Goal: Task Accomplishment & Management: Use online tool/utility

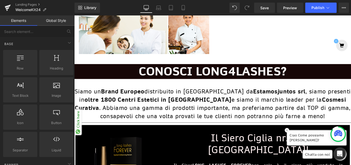
scroll to position [385, 0]
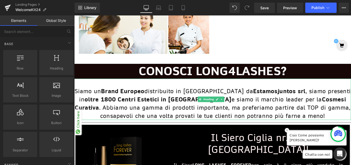
click at [120, 96] on strong "Brand Europeo" at bounding box center [128, 100] width 49 height 8
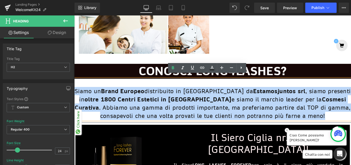
drag, startPoint x: 76, startPoint y: 97, endPoint x: 269, endPoint y: 127, distance: 195.5
click at [269, 127] on h2 "Siamo un Brand Europeo distribuito in [GEOGRAPHIC_DATA] da Estamosjuntos srl , …" at bounding box center [229, 114] width 311 height 37
paste div
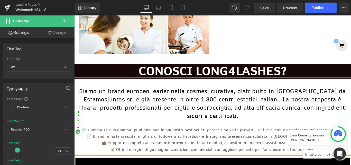
click at [243, 112] on h2 "Siamo un brand europeo leader nella cosmesi curativa, distribuito in [GEOGRAPHI…" at bounding box center [229, 114] width 311 height 37
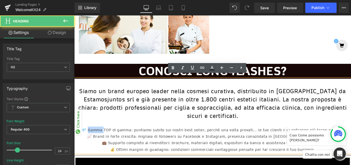
drag, startPoint x: 116, startPoint y: 131, endPoint x: 101, endPoint y: 132, distance: 14.7
click at [101, 140] on div "💎 Gamma TOP di gamma: puntiamo subito sui nostri best seller, perché una volta …" at bounding box center [229, 143] width 311 height 7
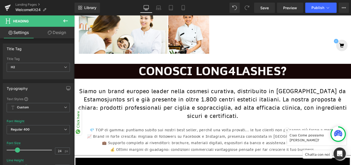
drag, startPoint x: 63, startPoint y: 22, endPoint x: 54, endPoint y: 31, distance: 12.9
click at [63, 22] on icon at bounding box center [65, 21] width 6 height 6
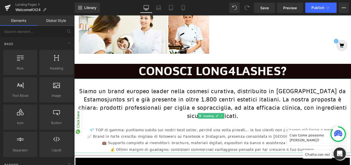
click at [189, 118] on h2 "Siamo un brand europeo leader nella cosmesi curativa, distribuito in [GEOGRAPHI…" at bounding box center [229, 114] width 311 height 37
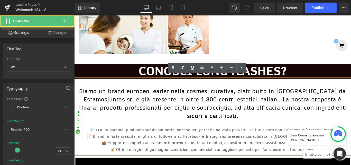
click at [219, 113] on h2 "Siamo un brand europeo leader nella cosmesi curativa, distribuito in [GEOGRAPHI…" at bounding box center [229, 114] width 311 height 37
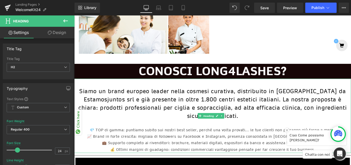
click at [351, 96] on h2 "Siamo un brand europeo leader nella cosmesi curativa, distribuito in [GEOGRAPHI…" at bounding box center [229, 114] width 311 height 37
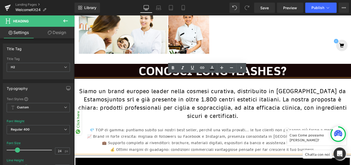
click at [351, 89] on h2 at bounding box center [229, 90] width 311 height 9
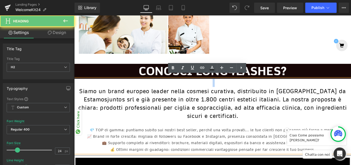
click at [351, 89] on h2 at bounding box center [229, 90] width 311 height 9
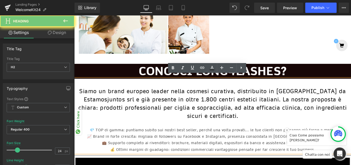
click at [226, 108] on h2 "Siamo un brand europeo leader nella cosmesi curativa, distribuito in [GEOGRAPHI…" at bounding box center [229, 114] width 311 height 37
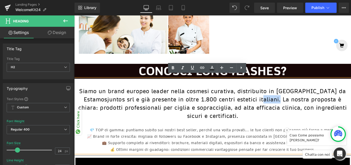
click at [228, 102] on h2 "Siamo un brand europeo leader nella cosmesi curativa, distribuito in [GEOGRAPHI…" at bounding box center [229, 114] width 311 height 37
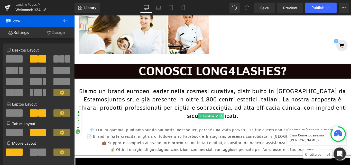
click at [239, 127] on icon at bounding box center [239, 128] width 1 height 2
click at [236, 126] on icon at bounding box center [237, 127] width 3 height 3
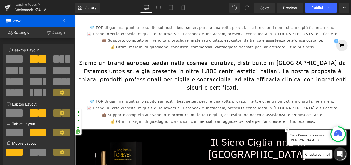
scroll to position [506, 0]
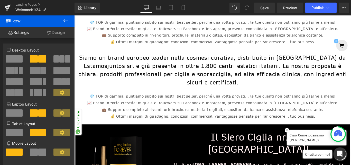
click at [258, 68] on h2 "Siamo un brand europeo leader nella cosmesi curativa, distribuito in [GEOGRAPHI…" at bounding box center [229, 76] width 311 height 37
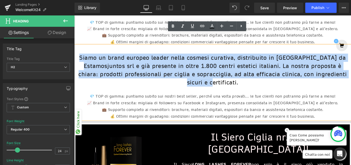
drag, startPoint x: 336, startPoint y: 69, endPoint x: 81, endPoint y: 51, distance: 255.9
click at [81, 58] on h2 "Siamo un brand europeo leader nella cosmesi curativa, distribuito in [GEOGRAPHI…" at bounding box center [229, 76] width 311 height 37
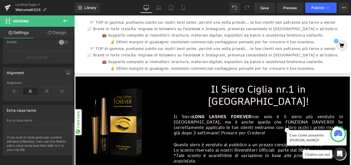
scroll to position [238, 0]
click at [14, 88] on icon at bounding box center [15, 90] width 16 height 8
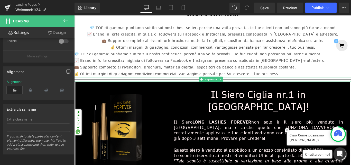
scroll to position [455, 0]
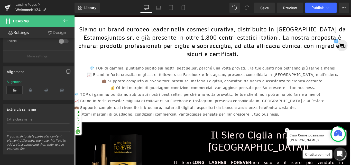
click at [160, 85] on div "💼 Supporto completo ai rivenditori: brochure, materiali digitali, espositori da…" at bounding box center [229, 88] width 311 height 7
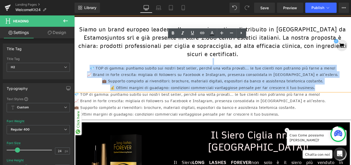
drag, startPoint x: 100, startPoint y: 54, endPoint x: 337, endPoint y: 82, distance: 239.0
click at [337, 82] on div "Siamo un brand europeo leader nella cosmesi curativa, distribuito in [GEOGRAPHI…" at bounding box center [229, 58] width 311 height 83
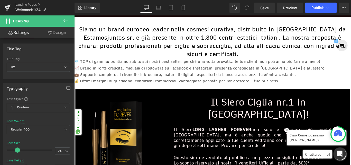
click at [65, 22] on icon at bounding box center [65, 20] width 5 height 3
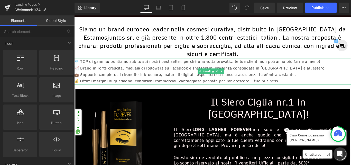
click at [236, 63] on div "💎 TOP di gamma: puntiamo subito sui nostri best seller, perché una volta provat…" at bounding box center [229, 66] width 311 height 7
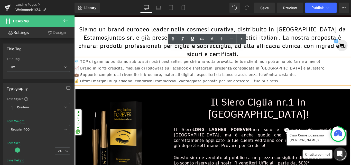
click at [143, 39] on h2 "Siamo un brand europeo leader nella cosmesi curativa, distribuito in [GEOGRAPHI…" at bounding box center [229, 44] width 311 height 37
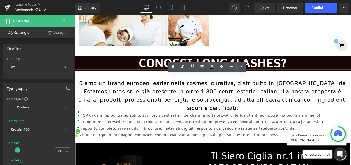
scroll to position [403, 0]
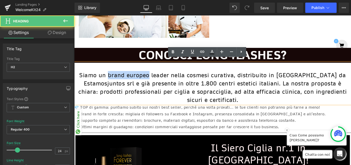
drag, startPoint x: 110, startPoint y: 78, endPoint x: 152, endPoint y: 79, distance: 41.4
click at [152, 79] on h2 "Siamo un brand europeo leader nella cosmesi curativa, distribuito in [GEOGRAPHI…" at bounding box center [229, 96] width 311 height 37
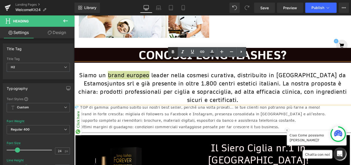
click at [174, 51] on icon at bounding box center [173, 51] width 2 height 3
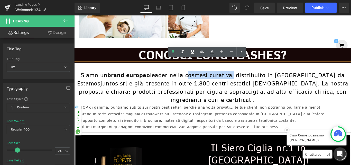
drag, startPoint x: 194, startPoint y: 79, endPoint x: 240, endPoint y: 78, distance: 46.0
click at [240, 78] on h2 "Siamo un brand europeo leader nella cosmesi curativa, distribuito in [GEOGRAPHI…" at bounding box center [229, 96] width 311 height 37
drag, startPoint x: 155, startPoint y: 79, endPoint x: 240, endPoint y: 80, distance: 85.3
click at [240, 80] on h2 "Siamo un brand europeo leader nella cosmesi curativa, distribuito in [GEOGRAPHI…" at bounding box center [229, 96] width 311 height 37
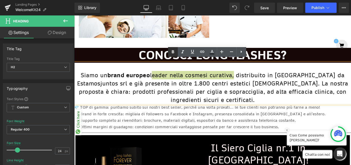
click at [170, 53] on icon at bounding box center [173, 52] width 6 height 6
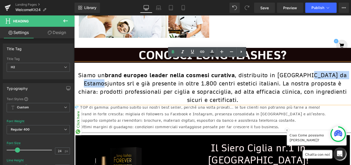
drag, startPoint x: 312, startPoint y: 81, endPoint x: 363, endPoint y: 79, distance: 51.4
click at [351, 79] on h2 "Siamo un brand europeo leader nella cosmesi curativa , distribuito in [GEOGRAPH…" at bounding box center [229, 96] width 311 height 37
click at [172, 53] on icon at bounding box center [173, 51] width 2 height 3
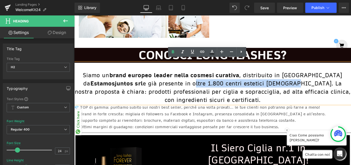
drag, startPoint x: 124, startPoint y: 89, endPoint x: 216, endPoint y: 86, distance: 92.3
click at [216, 86] on h2 "Siamo un brand europeo leader nella cosmesi curativa , distribuito in [GEOGRAPH…" at bounding box center [229, 96] width 311 height 37
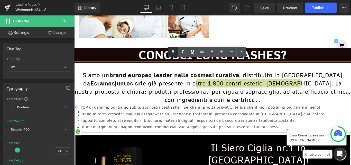
click at [172, 53] on icon at bounding box center [173, 51] width 2 height 3
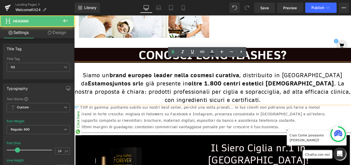
drag, startPoint x: 230, startPoint y: 86, endPoint x: 270, endPoint y: 97, distance: 41.1
click at [230, 87] on h2 "Siamo un brand europeo leader nella cosmesi curativa , distribuito in [GEOGRAPH…" at bounding box center [229, 96] width 311 height 37
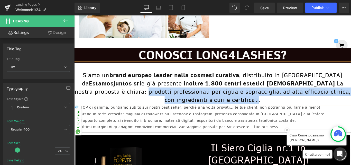
drag, startPoint x: 315, startPoint y: 88, endPoint x: 347, endPoint y: 97, distance: 33.1
click at [347, 97] on span "La nostra proposta è chiara: prodotti professionali per ciglia e sopracciglia, …" at bounding box center [230, 100] width 310 height 27
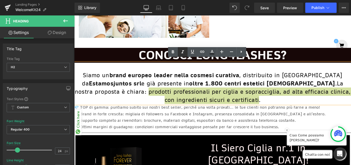
click at [184, 52] on icon at bounding box center [183, 52] width 6 height 6
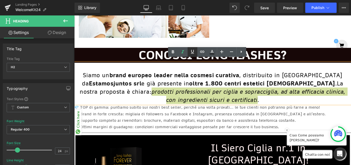
click at [191, 53] on icon at bounding box center [192, 52] width 6 height 6
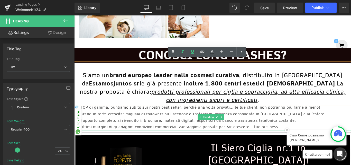
click at [254, 115] on div "💎 TOP di gamma: puntiamo subito sui nostri best seller, perché una volta provat…" at bounding box center [229, 118] width 311 height 7
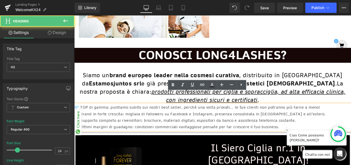
click at [157, 122] on div "📈 Brand in forte crescita: migliaia di followers su Facebook e Instagram, prese…" at bounding box center [229, 125] width 311 height 7
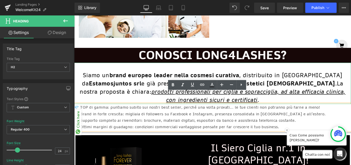
click at [121, 83] on h2 "Siamo un brand europeo leader nella cosmesi curativa , distribuito in [GEOGRAPH…" at bounding box center [229, 96] width 311 height 37
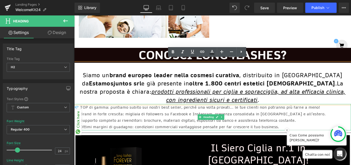
click at [125, 122] on div "📈 Brand in forte crescita: migliaia di followers su Facebook e Instagram, prese…" at bounding box center [229, 125] width 311 height 7
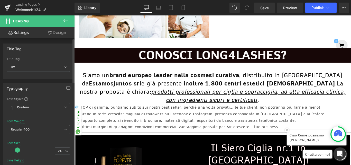
scroll to position [51, 0]
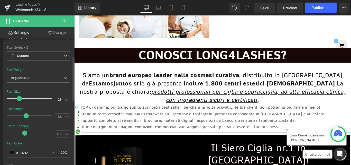
click at [20, 100] on span at bounding box center [19, 98] width 5 height 5
click at [212, 122] on div "📈 Brand in forte crescita: migliaia di followers su Facebook e Instagram, prese…" at bounding box center [229, 125] width 311 height 7
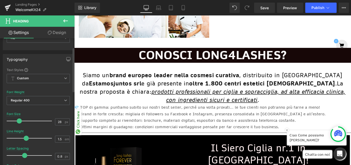
scroll to position [26, 0]
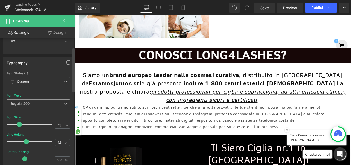
click at [34, 103] on span "Regular 400" at bounding box center [38, 103] width 63 height 9
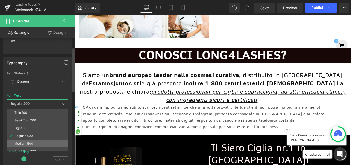
click at [36, 142] on li "Medium 500" at bounding box center [38, 143] width 63 height 8
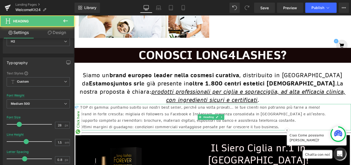
click at [351, 129] on div "💼 Supporto completo ai rivenditori: brochure, materiali digitali, espositori da…" at bounding box center [229, 132] width 311 height 7
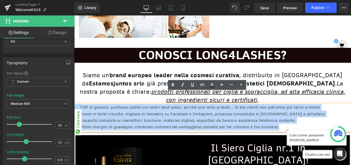
drag, startPoint x: 309, startPoint y: 128, endPoint x: 73, endPoint y: 107, distance: 236.2
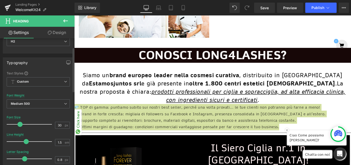
click at [21, 125] on span at bounding box center [19, 123] width 5 height 5
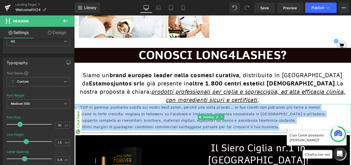
click at [188, 129] on div "💼 Supporto completo ai rivenditori: brochure, materiali digitali, espositori da…" at bounding box center [229, 132] width 311 height 7
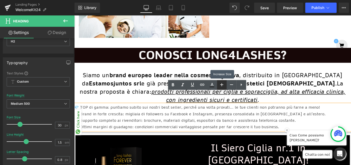
click at [225, 87] on link at bounding box center [222, 85] width 10 height 10
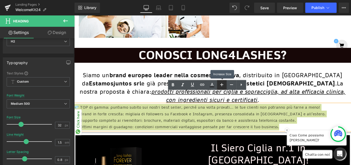
click at [225, 87] on link at bounding box center [222, 85] width 10 height 10
click at [220, 87] on icon at bounding box center [222, 84] width 6 height 6
type input "36"
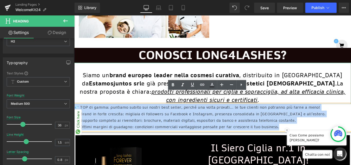
click at [285, 87] on span "La nostra proposta è chiara: prodotti professionali per ciglia e sopracciglia, …" at bounding box center [229, 100] width 298 height 27
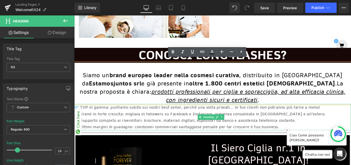
click at [308, 129] on div "💼 Supporto completo ai rivenditori: brochure, materiali digitali, espositori da…" at bounding box center [229, 132] width 311 height 7
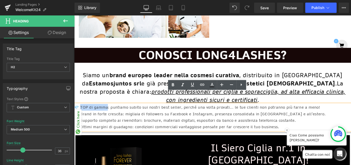
drag, startPoint x: 82, startPoint y: 106, endPoint x: 110, endPoint y: 107, distance: 28.0
click at [110, 115] on div "💎 TOP di gamma: puntiamo subito sui nostri best seller, perché una volta provat…" at bounding box center [229, 118] width 311 height 7
click at [171, 86] on icon at bounding box center [173, 85] width 6 height 6
drag, startPoint x: 82, startPoint y: 112, endPoint x: 125, endPoint y: 111, distance: 42.6
click at [125, 122] on div "📈 Brand in forte crescita: migliaia di followers su Facebook e Instagram, prese…" at bounding box center [229, 125] width 311 height 7
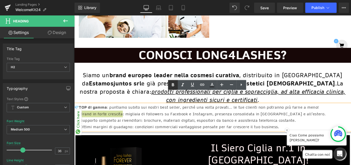
click at [169, 85] on link at bounding box center [173, 85] width 10 height 10
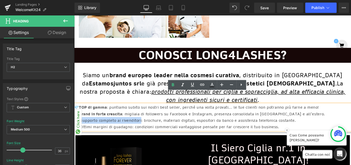
drag, startPoint x: 82, startPoint y: 119, endPoint x: 144, endPoint y: 119, distance: 61.9
click at [144, 129] on div "💼 Supporto completo ai rivenditori: brochure, materiali digitali, espositori da…" at bounding box center [229, 132] width 311 height 7
click at [173, 84] on icon at bounding box center [173, 85] width 6 height 6
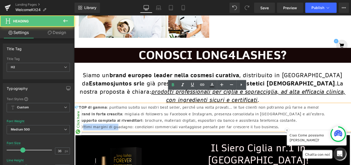
drag, startPoint x: 82, startPoint y: 128, endPoint x: 121, endPoint y: 126, distance: 39.1
click at [120, 137] on div "💰 Ottimi margini di guadagno: condizioni commerciali vantaggiose pensate per fa…" at bounding box center [229, 140] width 311 height 7
drag, startPoint x: 132, startPoint y: 128, endPoint x: 124, endPoint y: 128, distance: 8.0
click at [124, 137] on div "💰 Ottimi margini di guadagno: condizioni commerciali vantaggiose pensate per fa…" at bounding box center [229, 140] width 311 height 7
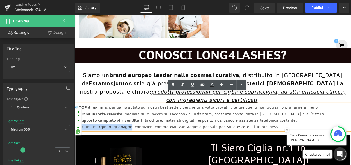
drag, startPoint x: 133, startPoint y: 128, endPoint x: 80, endPoint y: 127, distance: 52.4
drag, startPoint x: 173, startPoint y: 86, endPoint x: 136, endPoint y: 85, distance: 37.5
click at [173, 86] on icon at bounding box center [173, 84] width 2 height 3
click at [263, 122] on div "📈 Brand in forte crescita : migliaia di followers su Facebook e Instagram, pres…" at bounding box center [229, 125] width 311 height 7
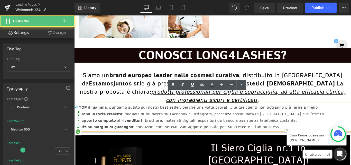
click at [344, 122] on div "📈 Brand in forte crescita : migliaia di followers su Facebook e Instagram, pres…" at bounding box center [229, 125] width 311 height 7
click at [319, 97] on u "prodotti professionali per ciglia e sopracciglia, ad alta efficacia clinica, co…" at bounding box center [270, 105] width 218 height 17
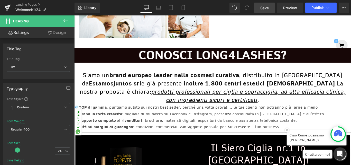
drag, startPoint x: 270, startPoint y: 7, endPoint x: 222, endPoint y: 39, distance: 57.6
click at [270, 7] on link "Save" at bounding box center [264, 8] width 21 height 10
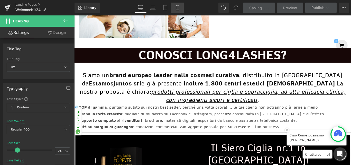
click at [181, 5] on link "Mobile" at bounding box center [177, 8] width 12 height 10
type input "21"
type input "1.3"
type input "0.6"
type input "100"
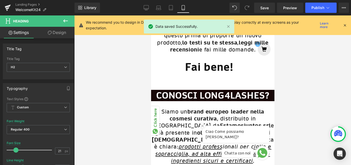
scroll to position [293, 0]
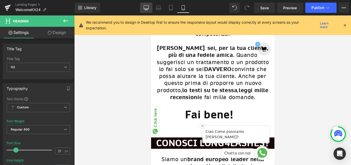
click at [146, 12] on link "Desktop" at bounding box center [146, 8] width 12 height 10
type input "24"
type input "1.5"
type input "0.8"
type input "100"
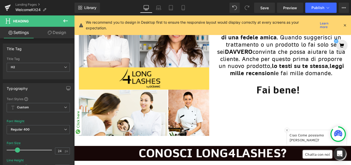
scroll to position [326, 0]
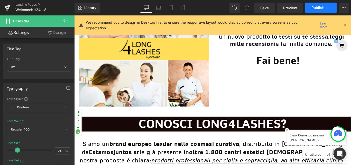
click at [319, 7] on span "Publish" at bounding box center [317, 8] width 13 height 4
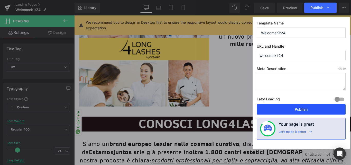
click at [292, 111] on button "Publish" at bounding box center [301, 109] width 89 height 10
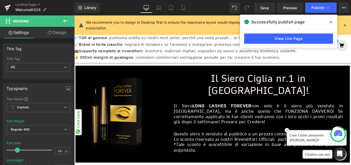
scroll to position [532, 0]
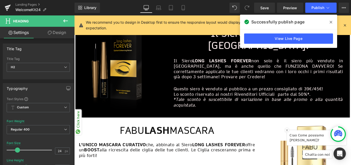
click at [332, 23] on icon at bounding box center [331, 22] width 3 height 3
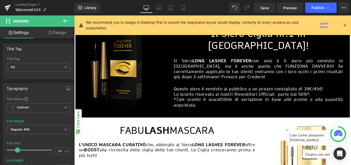
click at [344, 25] on icon at bounding box center [344, 25] width 5 height 5
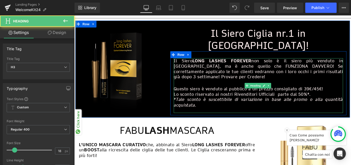
drag, startPoint x: 319, startPoint y: 52, endPoint x: 322, endPoint y: 57, distance: 5.1
click at [322, 63] on div "Il Siero LONG LASHES FOREVER non solo è il siero più venduto in [GEOGRAPHIC_DAT…" at bounding box center [281, 93] width 190 height 61
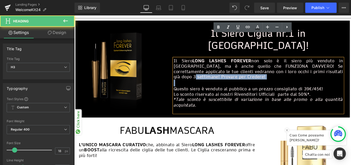
click at [318, 63] on h3 "Il Siero LONG LASHES FOREVER non solo è il siero più venduto in [GEOGRAPHIC_DAT…" at bounding box center [281, 75] width 190 height 24
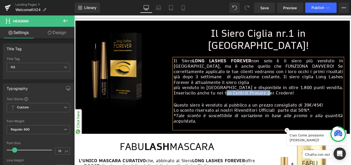
drag, startPoint x: 259, startPoint y: 68, endPoint x: 211, endPoint y: 71, distance: 47.8
click at [211, 93] on h3 "più venduto in [GEOGRAPHIC_DATA] e disponibile in oltre 1.800 punti vendita. In…" at bounding box center [281, 99] width 190 height 12
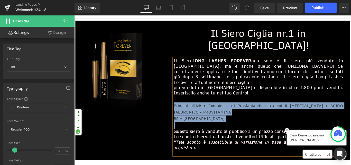
drag, startPoint x: 255, startPoint y: 105, endPoint x: 181, endPoint y: 84, distance: 76.6
click at [182, 84] on div "Il Siero LONG LASHES FOREVER non solo è il siero più venduto in [GEOGRAPHIC_DAT…" at bounding box center [281, 117] width 198 height 109
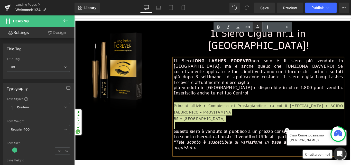
click at [258, 27] on icon at bounding box center [257, 26] width 3 height 3
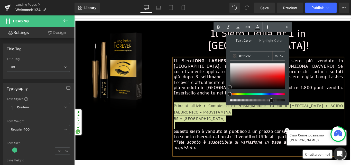
type input "#f0efef"
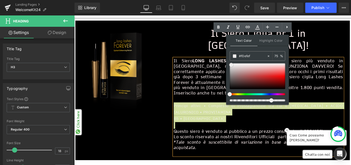
click at [231, 65] on div at bounding box center [257, 76] width 55 height 26
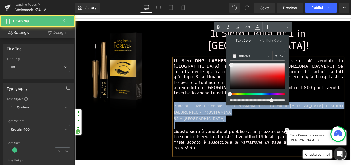
click at [230, 113] on div "Principi attivi: • Complesso di Prostaglandine tra cui il [MEDICAL_DATA] • ACID…" at bounding box center [281, 120] width 190 height 15
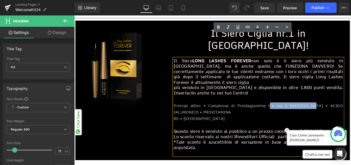
drag, startPoint x: 276, startPoint y: 84, endPoint x: 323, endPoint y: 82, distance: 46.5
click at [323, 114] on span "Principi attivi: • Complesso di Prostaglandine tra cui il [MEDICAL_DATA] • ACID…" at bounding box center [281, 120] width 190 height 13
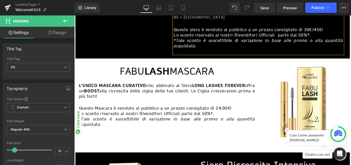
scroll to position [609, 0]
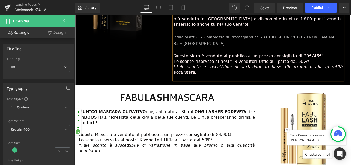
click at [84, 120] on strong "L'UNICO MASCARA CURATIVO" at bounding box center [116, 123] width 75 height 6
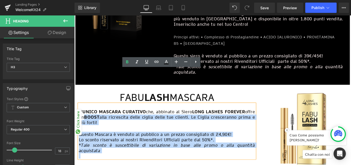
drag, startPoint x: 78, startPoint y: 83, endPoint x: 84, endPoint y: 88, distance: 7.7
click at [84, 114] on div "L'UNICO MASCARA CURATIVO che, abbinato al Siero LONG LASHES FOREVER offre un BO…" at bounding box center [178, 144] width 198 height 61
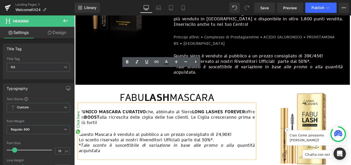
click at [82, 120] on strong "L'UNICO MASCARA CURATIVO" at bounding box center [116, 123] width 75 height 6
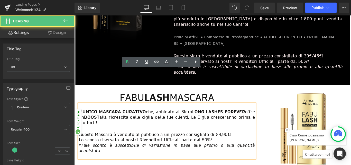
drag, startPoint x: 78, startPoint y: 84, endPoint x: 93, endPoint y: 97, distance: 19.9
click at [93, 114] on div "L'UNICO MASCARA CURATIVO che, abbinato al Siero LONG LASHES FOREVER offre un BO…" at bounding box center [178, 144] width 198 height 61
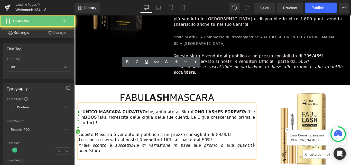
click at [93, 120] on h3 "L'UNICO MASCARA CURATIVO che, abbinato al Siero LONG LASHES FOREVER offre un BO…" at bounding box center [178, 129] width 198 height 18
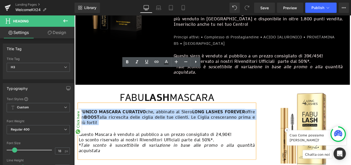
drag, startPoint x: 92, startPoint y: 97, endPoint x: 76, endPoint y: 85, distance: 20.2
click at [76, 101] on div "FABU LASH MASCARA Heading L'UNICO MASCARA CURATIVO che, abbinato al Siero LONG …" at bounding box center [178, 138] width 205 height 75
paste div
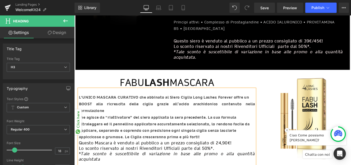
scroll to position [634, 0]
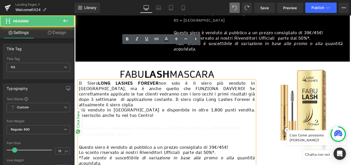
click at [94, 89] on h3 "Il Siero LONG LASHES FOREVER non solo è il siero più venduto in [GEOGRAPHIC_DAT…" at bounding box center [178, 104] width 198 height 30
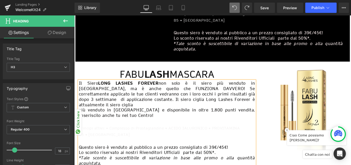
click at [99, 89] on h3 "Il Siero LONG LASHES FOREVER non solo è il siero più venduto in [GEOGRAPHIC_DAT…" at bounding box center [178, 104] width 198 height 30
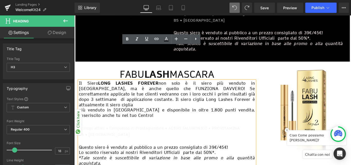
click at [94, 89] on h3 "Il Siero LONG LASHES FOREVER non solo è il siero più venduto in [GEOGRAPHIC_DAT…" at bounding box center [178, 104] width 198 height 30
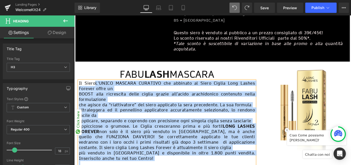
drag, startPoint x: 93, startPoint y: 53, endPoint x: 78, endPoint y: 53, distance: 15.4
click at [79, 89] on div "Il SieroL'UNICO MASCARA CURATIVO che abbinato al Siero Ciglia Long Lashes Forev…" at bounding box center [178, 164] width 198 height 150
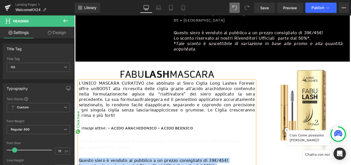
drag, startPoint x: 264, startPoint y: 145, endPoint x: 80, endPoint y: 130, distance: 184.8
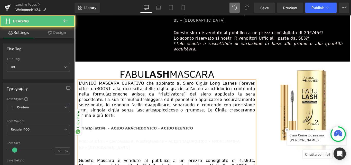
click at [201, 153] on div "Principi attivi: • Complesso di Prostaglandine • ACIDO IALURONICO • PROVITAMINA" at bounding box center [178, 156] width 198 height 7
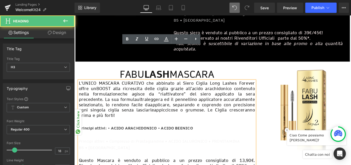
click at [202, 138] on div "Principi attivi: • ACIDO ARACHIDONICO • ACIDO BEENICO" at bounding box center [178, 141] width 198 height 7
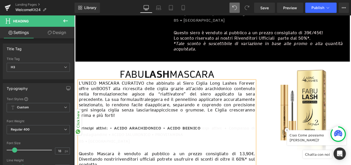
click at [178, 153] on div "B5 • [GEOGRAPHIC_DATA]" at bounding box center [178, 156] width 198 height 7
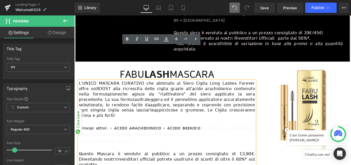
click at [101, 89] on h3 "L'UNICO MASCARA CURATIVO che abbinato al Siero Ciglia Long Lashes Forever offre…" at bounding box center [178, 110] width 198 height 42
drag, startPoint x: 101, startPoint y: 53, endPoint x: 137, endPoint y: 54, distance: 36.0
click at [137, 89] on h3 "L'UNICO MASCARA CURATIVO che abbinato al Siero Ciglia Long Lashes Forever offre…" at bounding box center [178, 110] width 198 height 42
click at [127, 39] on icon at bounding box center [127, 38] width 2 height 3
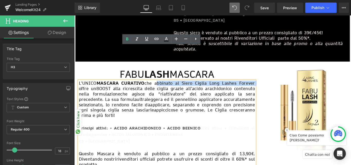
drag, startPoint x: 163, startPoint y: 53, endPoint x: 263, endPoint y: 56, distance: 100.0
click at [263, 89] on h3 "L'UNICO MASCARA CURATIVO che abbinato al Siero Ciglia Long Lashes Forever offre…" at bounding box center [178, 110] width 198 height 42
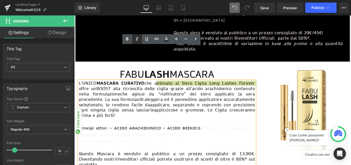
click at [139, 37] on icon at bounding box center [137, 39] width 6 height 6
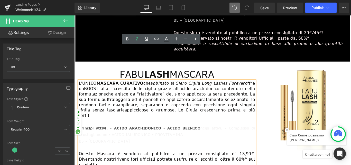
click at [171, 89] on h3 "L'UNICO MASCARA CURATIVO che abbinato al Siero Ciglia Long Lashes Forever offre…" at bounding box center [178, 110] width 198 height 42
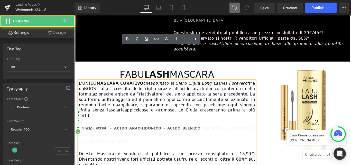
click at [87, 95] on span "BOOST alla ricrescita delle ciglia grazie all’acido arachidonico contenuto nell…" at bounding box center [178, 101] width 198 height 12
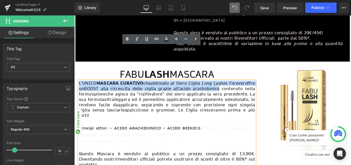
drag, startPoint x: 78, startPoint y: 53, endPoint x: 236, endPoint y: 59, distance: 157.6
click at [236, 89] on h3 "L'UNICO MASCARA CURATIVO che abbinato al Siero Ciglia Long Lashes Forever offre…" at bounding box center [178, 110] width 198 height 42
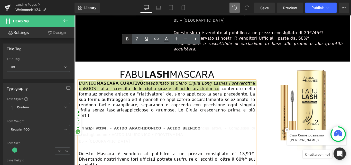
click at [129, 39] on icon at bounding box center [127, 39] width 6 height 6
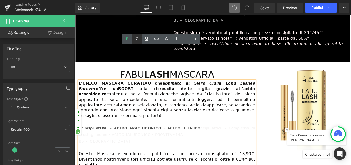
click at [137, 38] on icon at bounding box center [137, 39] width 6 height 6
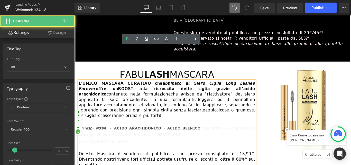
click at [197, 107] on span "ultraleggera ed il pennellino applicatore accuratamente selezionato, lo rendono…" at bounding box center [178, 113] width 198 height 12
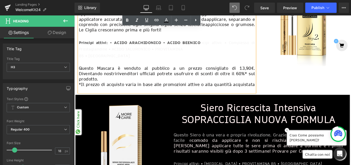
scroll to position [737, 0]
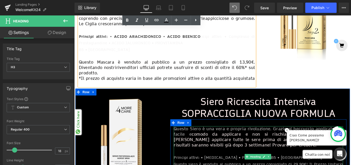
click at [186, 140] on span "Questo Siero è una vera e propria rivoluzione. Grazie al beccuccio applicatore …" at bounding box center [281, 146] width 190 height 12
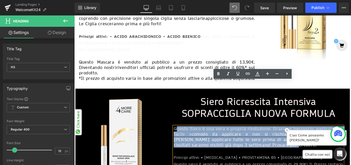
drag, startPoint x: 188, startPoint y: 92, endPoint x: 235, endPoint y: 108, distance: 49.4
click at [235, 140] on h3 "Questo Siero è una vera e propria rivoluzione. Grazie al beccuccio applicatore …" at bounding box center [281, 152] width 190 height 24
paste div
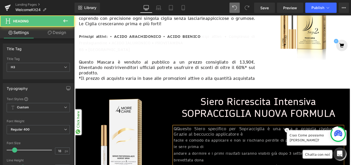
click at [241, 140] on h3 "QQuesto Siero specifico per Sopracciglia è una vera e propria rivoluzione. Graz…" at bounding box center [281, 146] width 190 height 12
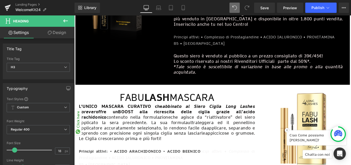
scroll to position [532, 0]
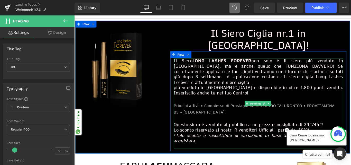
click at [218, 114] on span "Principi attivi: • Complesso di Prostaglandine • ACIDO IALURONICO • PROVITAMINA" at bounding box center [276, 117] width 181 height 6
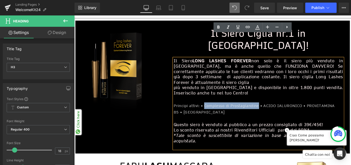
drag, startPoint x: 216, startPoint y: 84, endPoint x: 272, endPoint y: 84, distance: 55.7
click at [272, 114] on span "Principi attivi: • Complesso di Prostaglandine • ACIDO IALURONICO • PROVITAMINA" at bounding box center [276, 117] width 181 height 6
copy span "Complesso di Prostaglandine"
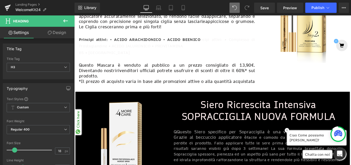
scroll to position [737, 0]
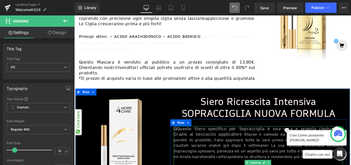
drag, startPoint x: 215, startPoint y: 136, endPoint x: 244, endPoint y: 135, distance: 28.3
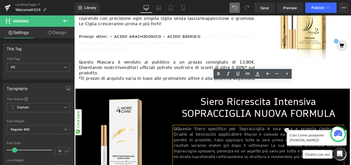
drag, startPoint x: 246, startPoint y: 136, endPoint x: 215, endPoint y: 133, distance: 30.5
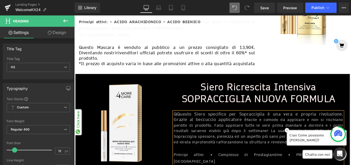
scroll to position [763, 0]
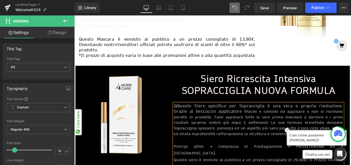
click at [351, 159] on div "Principi attivi: • Complesso di Prostaglandine • PROVITAMINA B5 • [GEOGRAPHIC_D…" at bounding box center [281, 166] width 190 height 15
drag, startPoint x: 322, startPoint y: 126, endPoint x: 354, endPoint y: 141, distance: 35.6
click at [351, 141] on div "QQuesto Siero specifico per Sopracciglia è una vera e propria rivoluzione. Graz…" at bounding box center [281, 162] width 190 height 97
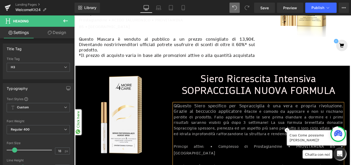
drag, startPoint x: 352, startPoint y: 140, endPoint x: 184, endPoint y: 140, distance: 168.2
click at [186, 140] on div "QQuesto Siero specifico per Sopracciglia è una vera e propria rivoluzione. Graz…" at bounding box center [281, 158] width 190 height 89
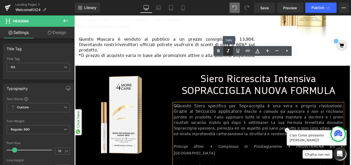
click at [227, 50] on icon at bounding box center [228, 51] width 6 height 6
click at [165, 109] on img at bounding box center [126, 127] width 95 height 95
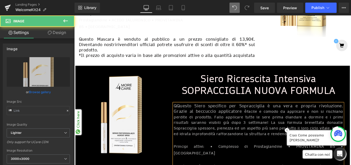
type input "[URL][DOMAIN_NAME]"
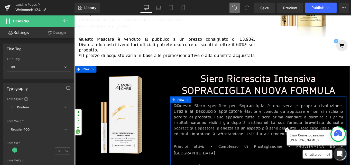
drag, startPoint x: 350, startPoint y: 142, endPoint x: 185, endPoint y: 140, distance: 164.9
click at [184, 141] on div "QQuesto Siero specifico per Sopracciglia è una vera e propria rivoluzione. Graz…" at bounding box center [281, 158] width 198 height 89
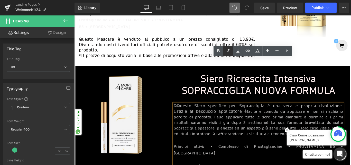
click at [225, 50] on icon at bounding box center [228, 51] width 6 height 6
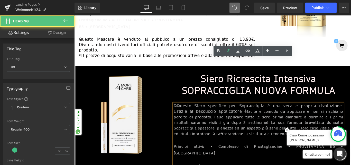
click at [230, 114] on h3 "QQuesto Siero specifico per Sopracciglia è una vera e propria rivoluzione. Graz…" at bounding box center [281, 132] width 190 height 37
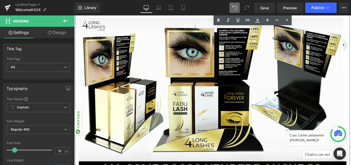
scroll to position [1097, 0]
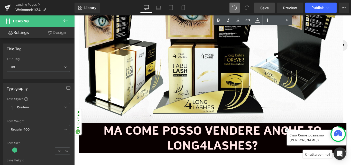
drag, startPoint x: 264, startPoint y: 11, endPoint x: 275, endPoint y: 24, distance: 17.3
click at [264, 11] on link "Save" at bounding box center [264, 8] width 21 height 10
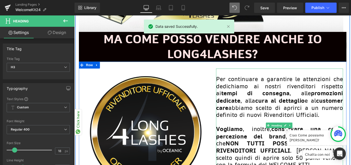
scroll to position [1200, 0]
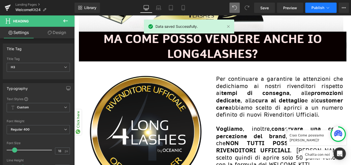
click at [316, 6] on span "Publish" at bounding box center [317, 8] width 13 height 4
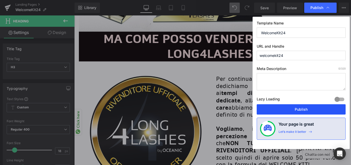
drag, startPoint x: 305, startPoint y: 110, endPoint x: 150, endPoint y: 88, distance: 156.7
click at [305, 110] on button "Publish" at bounding box center [301, 109] width 89 height 10
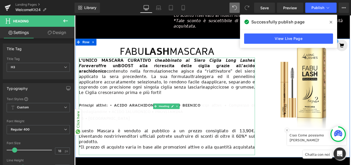
scroll to position [634, 0]
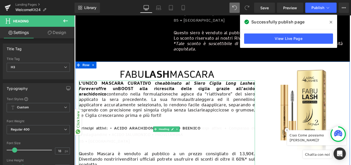
drag, startPoint x: 218, startPoint y: 97, endPoint x: 132, endPoint y: 97, distance: 85.5
click at [222, 114] on div "L'UNICO MASCARA CURATIVO che abbinato al Siero Ciglia Long Lashes Forever offre…" at bounding box center [178, 143] width 198 height 109
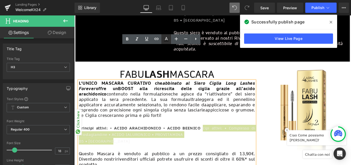
click at [164, 41] on icon at bounding box center [166, 39] width 6 height 6
type input "#121212"
type input "75"
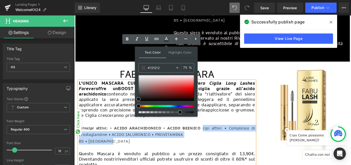
click at [246, 138] on div "Principi attivi: • ACIDO ARACHIDONICO • ACIDO BEENICO n cipi attivi: • Compless…" at bounding box center [178, 145] width 198 height 15
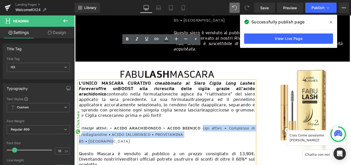
drag, startPoint x: 217, startPoint y: 98, endPoint x: 219, endPoint y: 113, distance: 15.0
click at [219, 113] on div "L'UNICO MASCARA CURATIVO che abbinato al Siero Ciglia Long Lashes Forever offre…" at bounding box center [178, 143] width 198 height 109
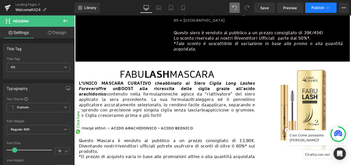
click at [318, 9] on span "Publish" at bounding box center [317, 8] width 13 height 4
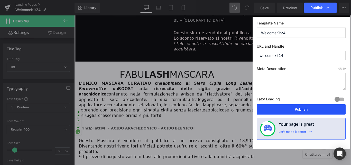
click at [292, 111] on button "Publish" at bounding box center [301, 109] width 89 height 10
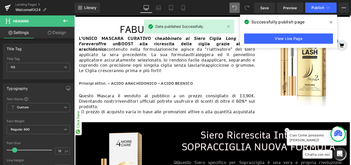
scroll to position [686, 0]
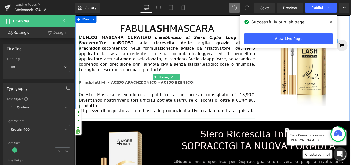
drag, startPoint x: 260, startPoint y: 72, endPoint x: 78, endPoint y: 59, distance: 182.1
click at [79, 59] on div "L'UNICO MASCARA CURATIVO che abbinato al Siero Ciglia Long Lashes Forever offre…" at bounding box center [178, 84] width 198 height 94
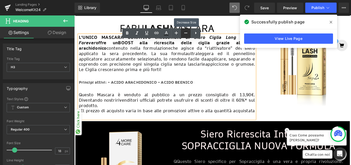
click at [183, 34] on icon at bounding box center [186, 33] width 6 height 6
type input "16"
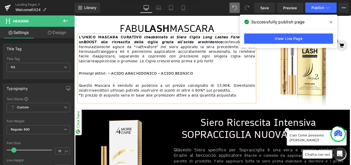
scroll to position [685, 0]
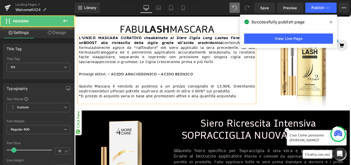
click at [231, 108] on h3 at bounding box center [178, 110] width 198 height 5
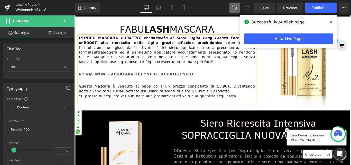
drag, startPoint x: 246, startPoint y: 69, endPoint x: 79, endPoint y: 57, distance: 166.9
click at [79, 57] on div "L'UNICO MASCARA CURATIVO che abbinato al Siero Ciglia Long Lashes Forever offre…" at bounding box center [178, 76] width 198 height 76
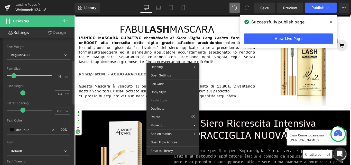
scroll to position [77, 0]
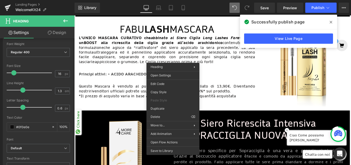
click at [137, 92] on h3 "Questo Mascara è venduto al pubblico a un prezzo consigliato di 13,90€. Diventa…" at bounding box center [178, 97] width 198 height 11
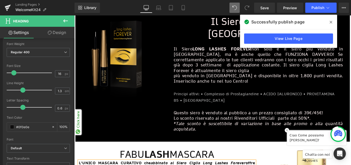
scroll to position [480, 0]
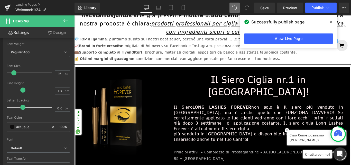
click at [209, 115] on h3 "Il Siero LONG LASHES FOREVER non solo è il siero più venduto in [GEOGRAPHIC_DAT…" at bounding box center [281, 130] width 190 height 30
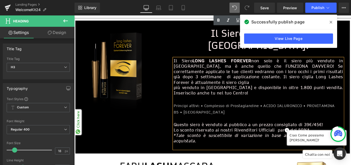
scroll to position [582, 0]
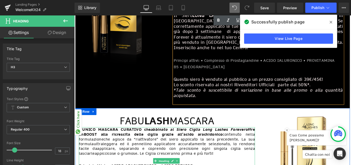
click at [172, 141] on h3 "L'UNICO MASCARA CURATIVO che abbinato al Siero Ciglia Long Lashes Forever offre…" at bounding box center [178, 157] width 198 height 32
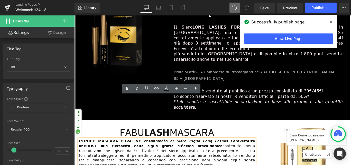
scroll to position [557, 0]
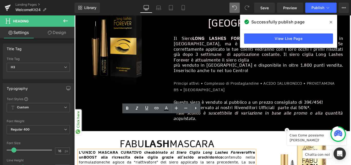
click at [201, 116] on h3 "Lo sconto riservato ai nostri Rivenditori Ufficiali parte dal 50%*." at bounding box center [281, 119] width 190 height 6
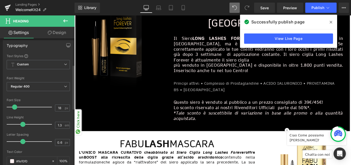
scroll to position [77, 0]
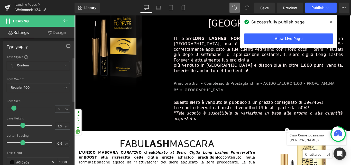
scroll to position [103, 0]
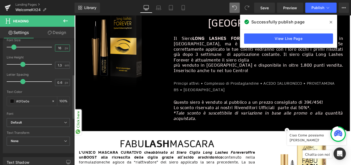
drag, startPoint x: 57, startPoint y: 49, endPoint x: 59, endPoint y: 48, distance: 2.6
click at [59, 48] on input "16" at bounding box center [59, 48] width 9 height 6
type input "18"
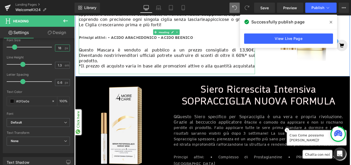
scroll to position [736, 0]
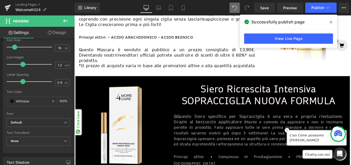
click at [247, 126] on h3 "QQuesto Siero specifico per Sopracciglia è una vera e propria rivoluzione. Graz…" at bounding box center [281, 144] width 190 height 37
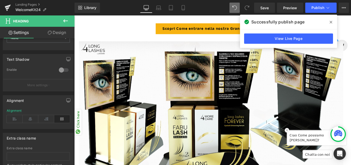
scroll to position [1045, 0]
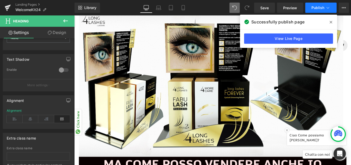
click at [314, 8] on span "Publish" at bounding box center [317, 8] width 13 height 4
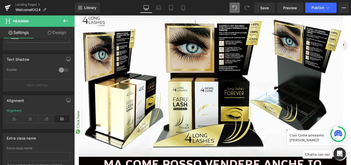
click at [268, 4] on link "Save" at bounding box center [264, 8] width 21 height 10
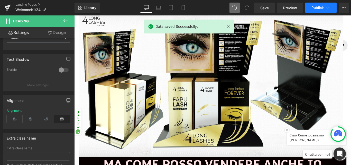
click at [318, 5] on button "Publish" at bounding box center [320, 8] width 31 height 10
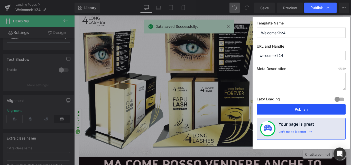
drag, startPoint x: 317, startPoint y: 113, endPoint x: 224, endPoint y: 98, distance: 94.4
click at [317, 113] on button "Publish" at bounding box center [301, 109] width 89 height 10
